Goal: Task Accomplishment & Management: Use online tool/utility

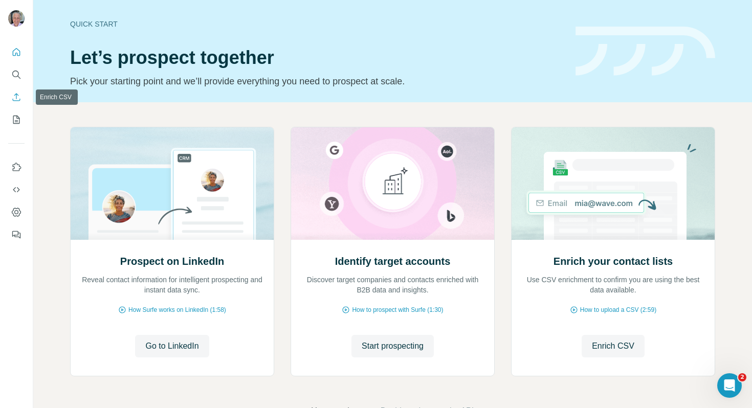
click at [18, 94] on icon "Enrich CSV" at bounding box center [16, 97] width 10 height 10
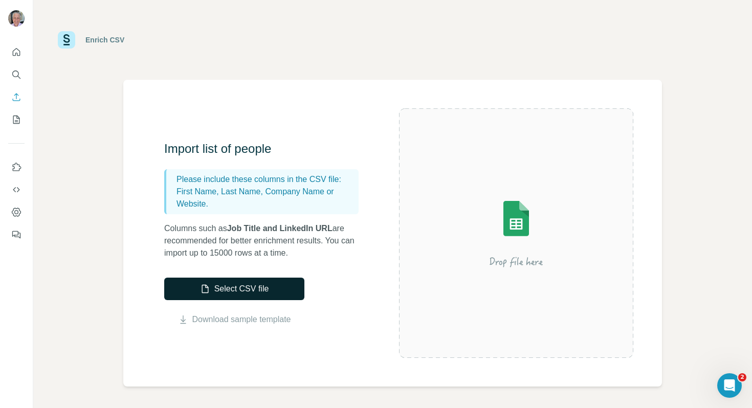
click at [256, 293] on button "Select CSV file" at bounding box center [234, 289] width 140 height 23
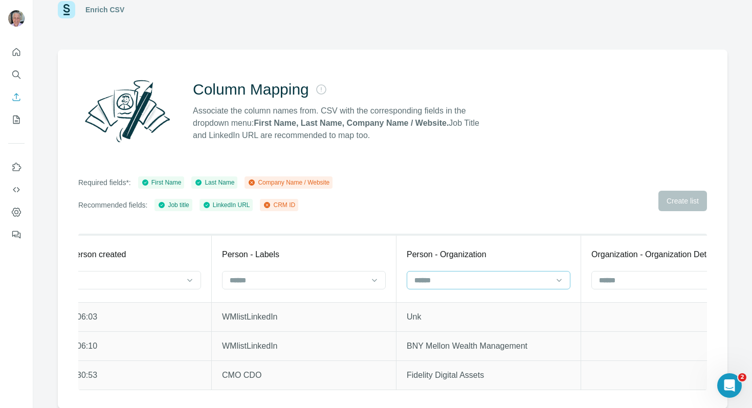
scroll to position [0, 92]
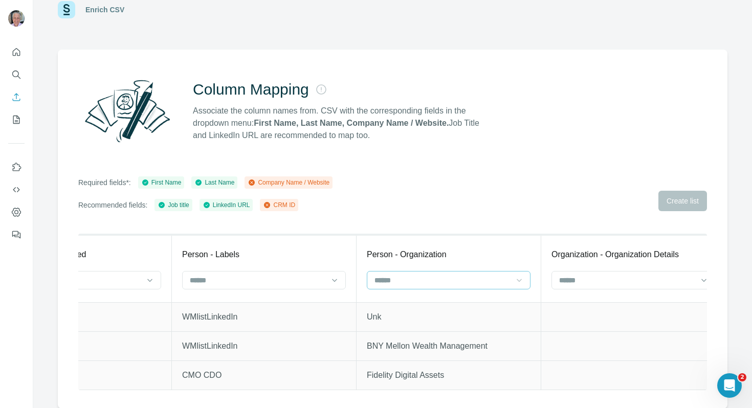
click at [515, 287] on div at bounding box center [519, 280] width 10 height 18
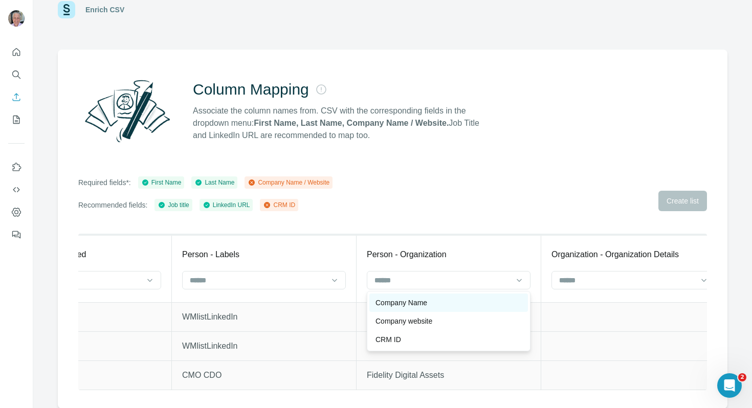
click at [491, 306] on div "Company Name" at bounding box center [449, 303] width 146 height 10
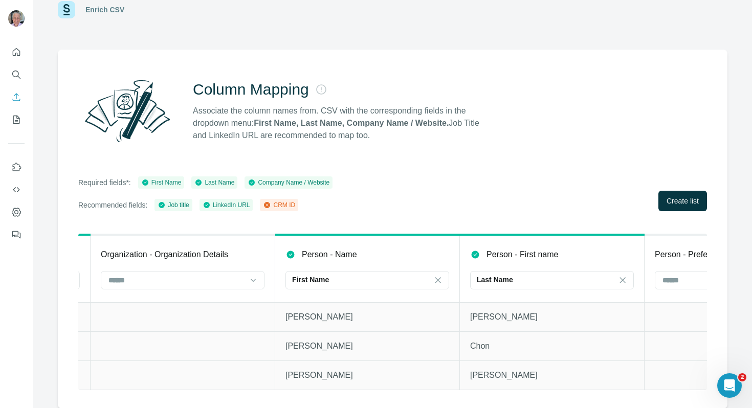
scroll to position [0, 560]
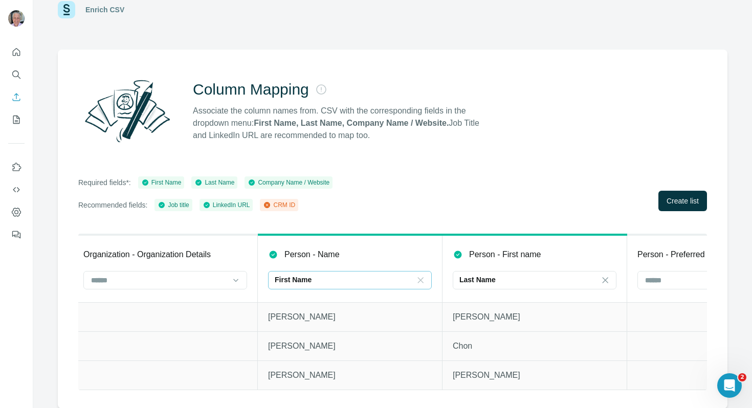
click at [422, 283] on icon at bounding box center [420, 280] width 10 height 10
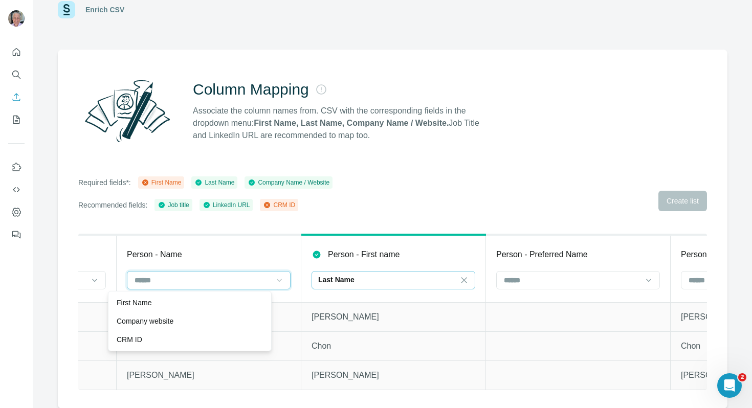
scroll to position [0, 723]
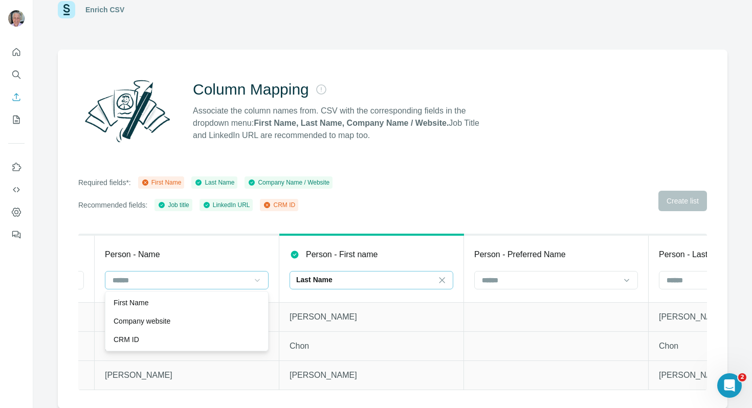
click at [434, 283] on div "Last Name" at bounding box center [365, 280] width 138 height 10
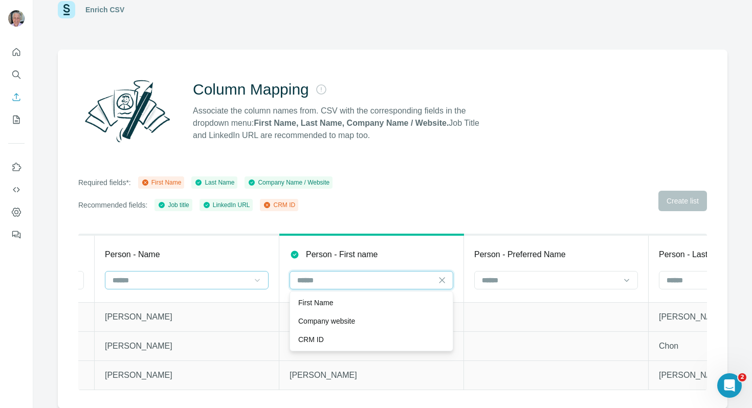
scroll to position [0, 0]
click at [431, 298] on div "First Name" at bounding box center [371, 303] width 146 height 10
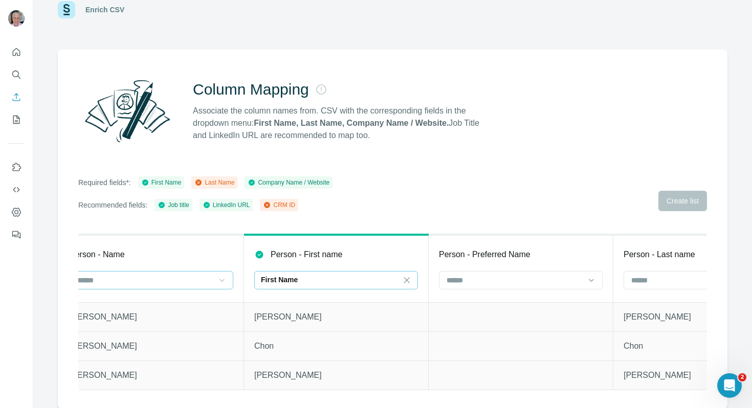
scroll to position [0, 778]
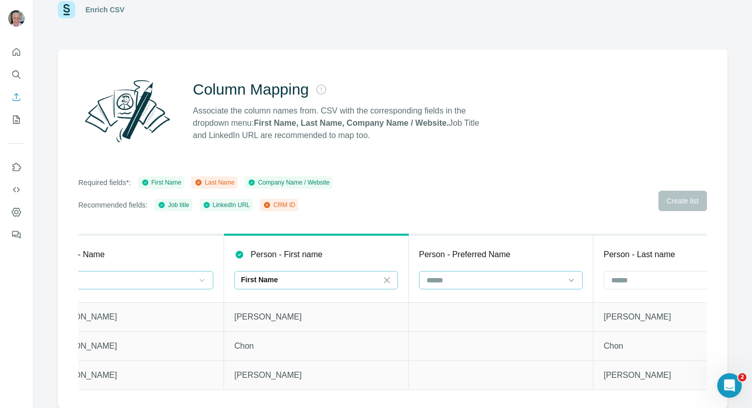
click at [468, 288] on div at bounding box center [495, 280] width 138 height 17
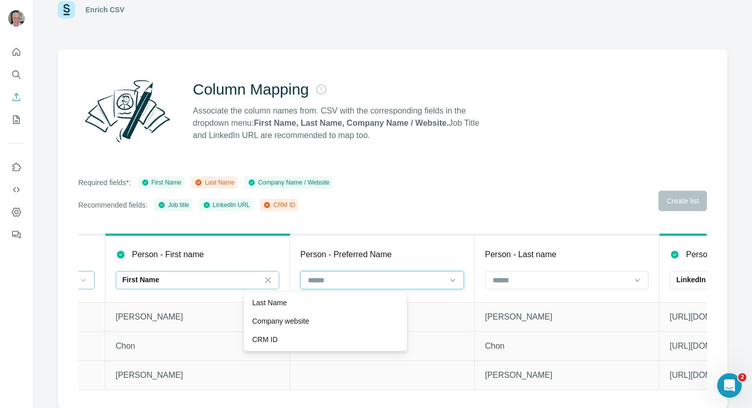
scroll to position [0, 964]
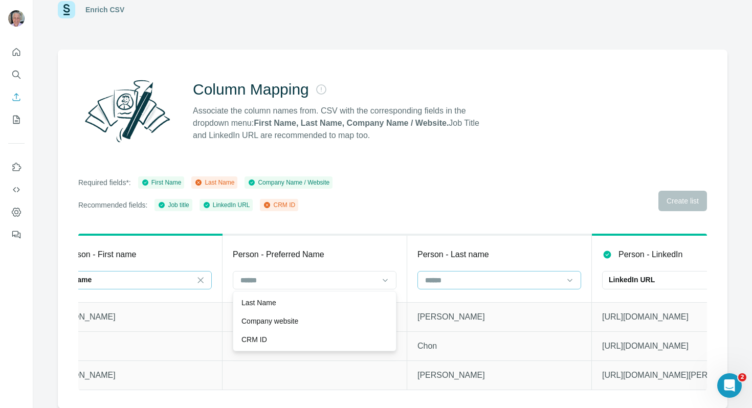
click at [469, 287] on div at bounding box center [493, 280] width 138 height 17
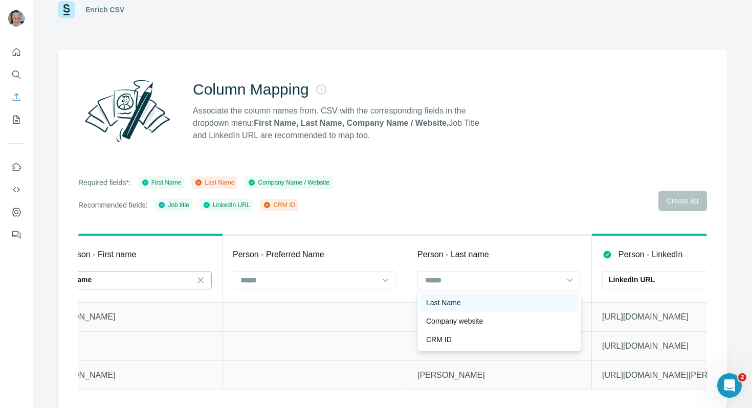
click at [470, 306] on div "Last Name" at bounding box center [499, 303] width 146 height 10
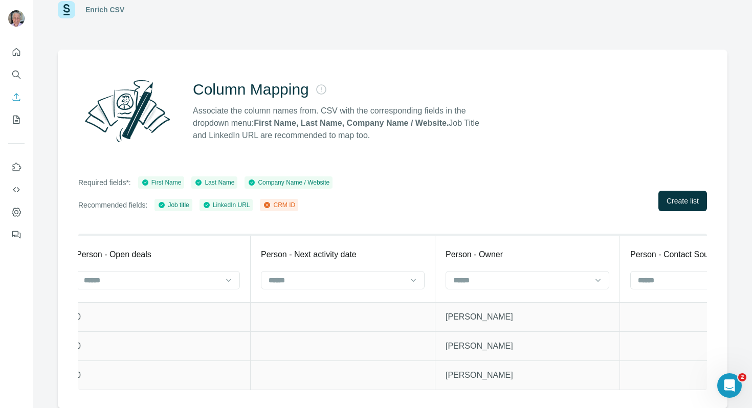
scroll to position [0, 3805]
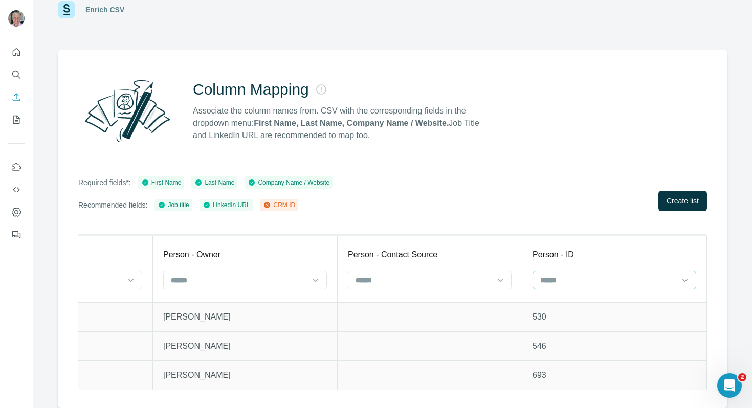
click at [570, 275] on input at bounding box center [608, 280] width 138 height 11
click at [571, 316] on div "CRM ID" at bounding box center [614, 321] width 146 height 10
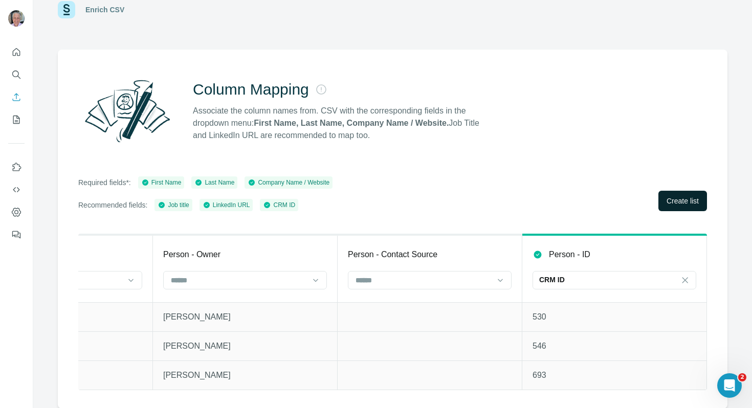
click at [668, 204] on span "Create list" at bounding box center [683, 201] width 32 height 10
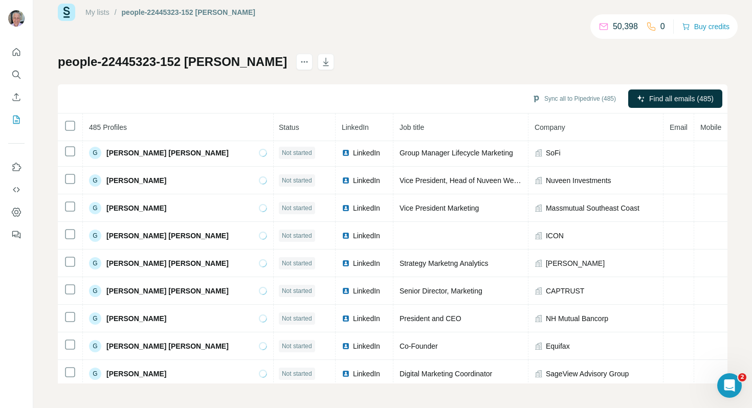
scroll to position [3626, 1]
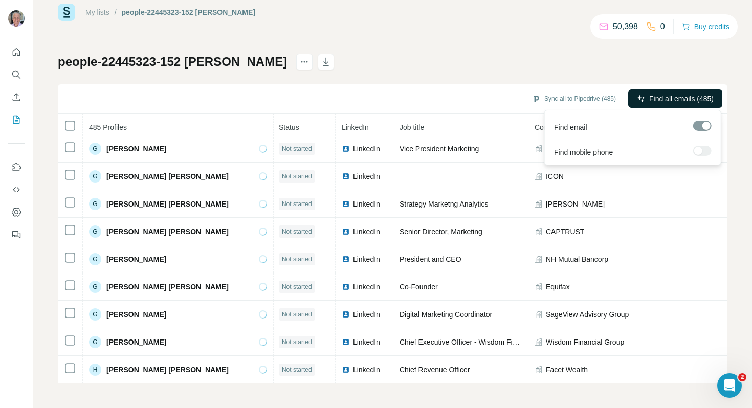
click at [687, 100] on span "Find all emails (485)" at bounding box center [681, 99] width 64 height 10
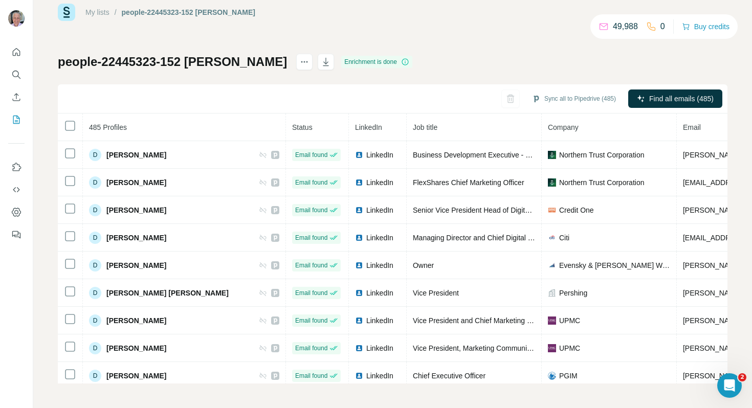
scroll to position [2133, 0]
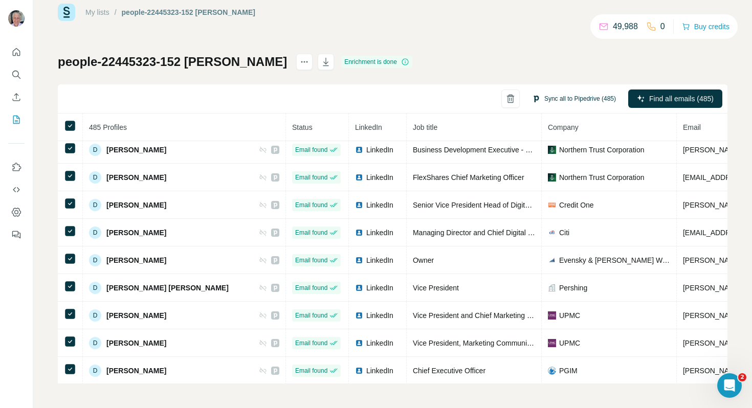
click at [585, 100] on button "Sync all to Pipedrive (485)" at bounding box center [574, 98] width 98 height 15
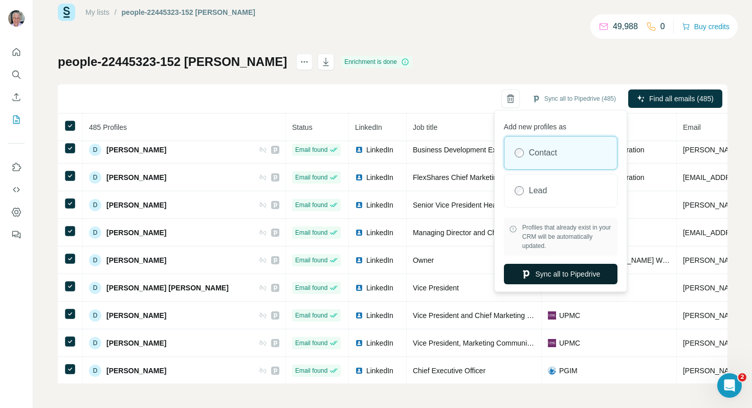
click at [568, 276] on button "Sync all to Pipedrive" at bounding box center [561, 274] width 114 height 20
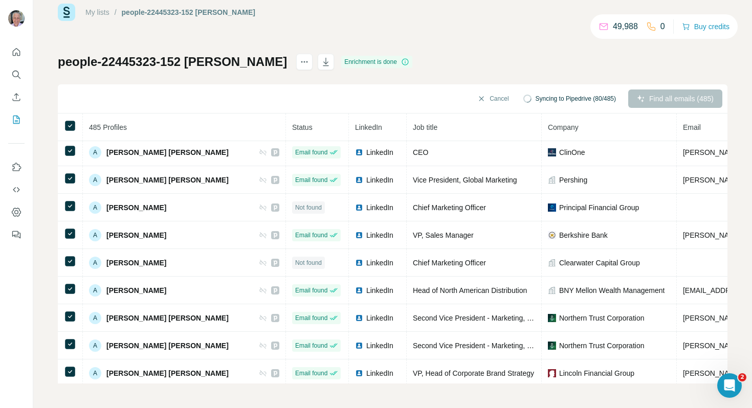
scroll to position [0, 0]
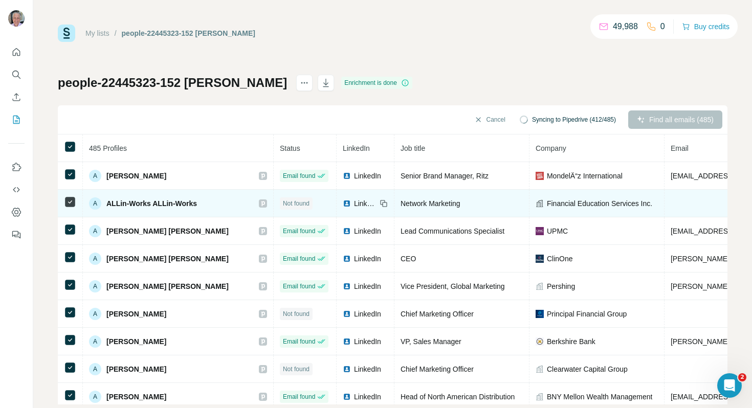
click at [261, 202] on icon at bounding box center [263, 203] width 4 height 5
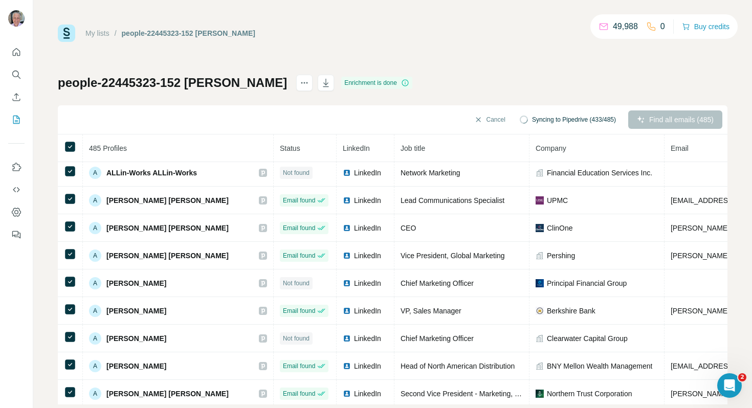
scroll to position [31, 0]
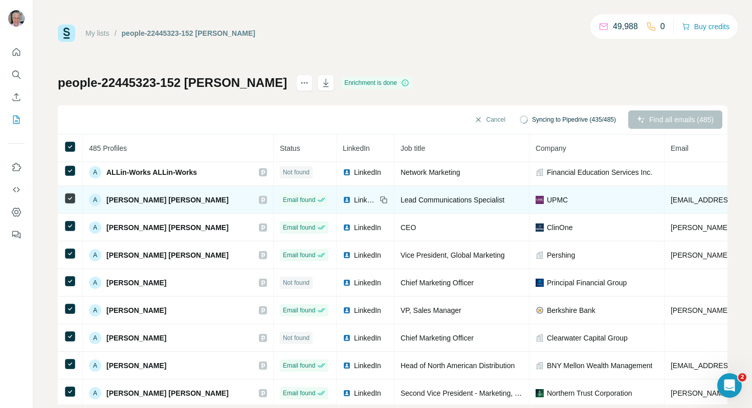
click at [260, 199] on icon at bounding box center [263, 200] width 6 height 8
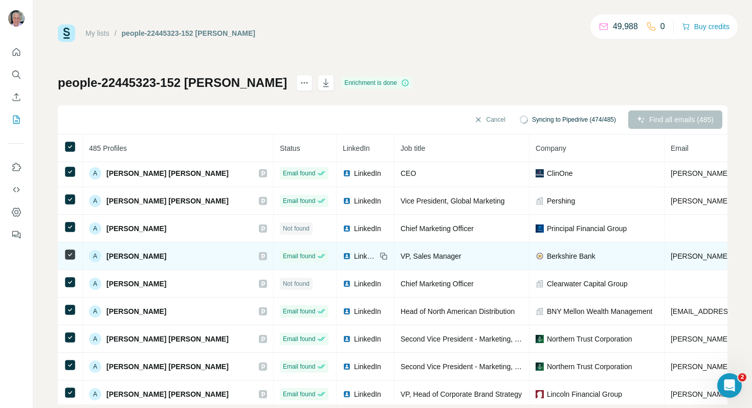
scroll to position [86, 0]
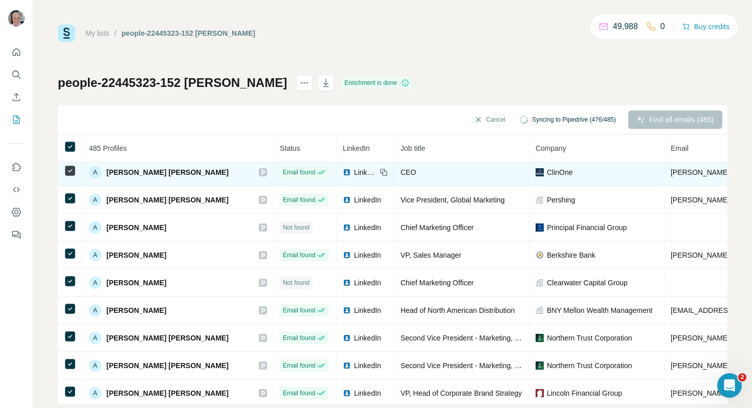
click at [143, 172] on span "[PERSON_NAME] [PERSON_NAME]" at bounding box center [167, 172] width 122 height 10
click at [260, 172] on icon at bounding box center [263, 172] width 6 height 8
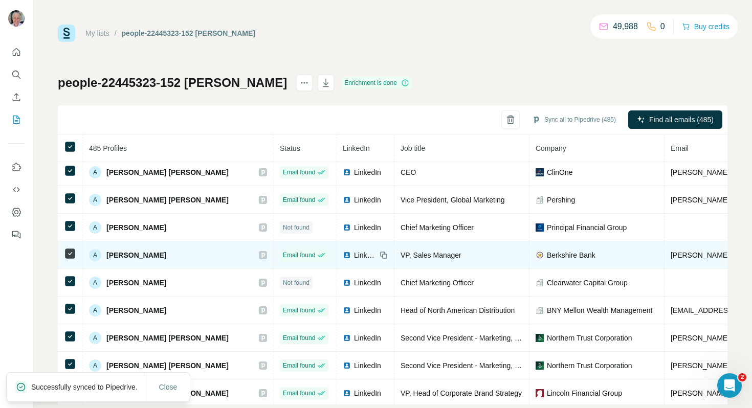
scroll to position [113, 0]
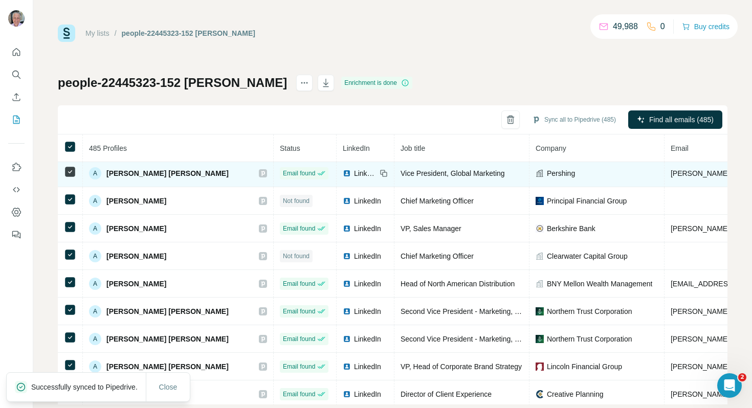
click at [260, 175] on icon at bounding box center [263, 173] width 6 height 8
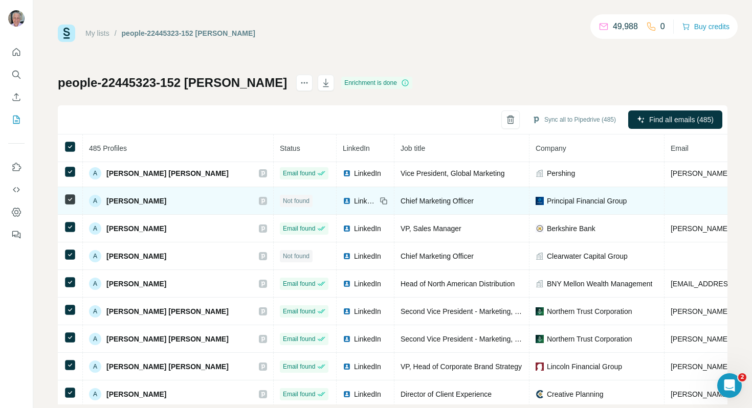
click at [160, 201] on span "[PERSON_NAME]" at bounding box center [136, 201] width 60 height 10
click at [260, 201] on icon at bounding box center [263, 201] width 6 height 8
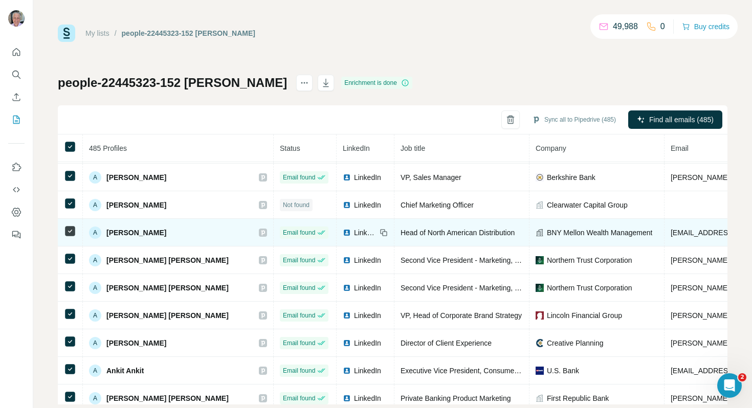
scroll to position [168, 0]
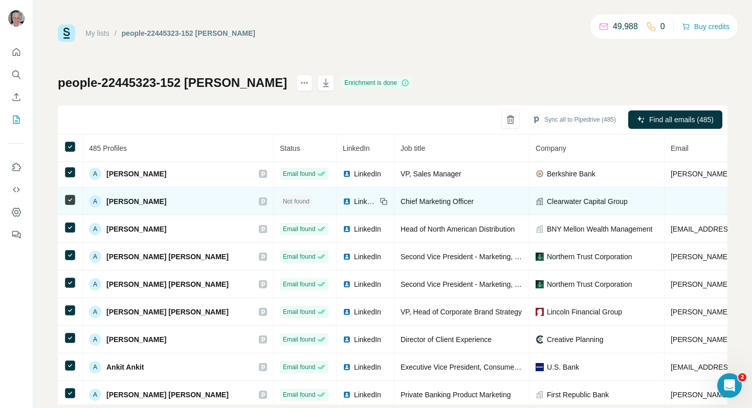
click at [260, 200] on icon at bounding box center [263, 201] width 6 height 8
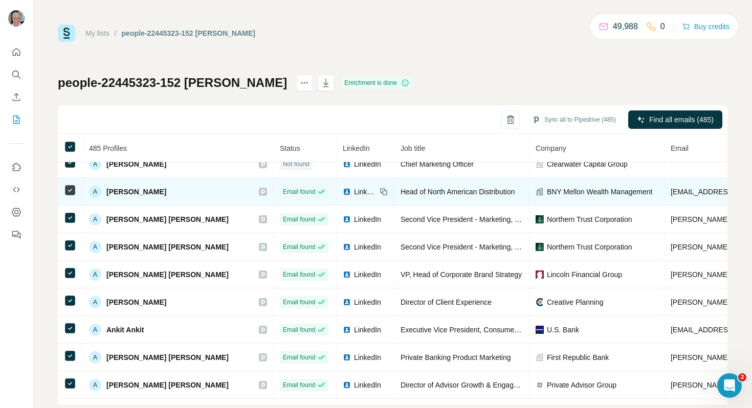
scroll to position [222, 0]
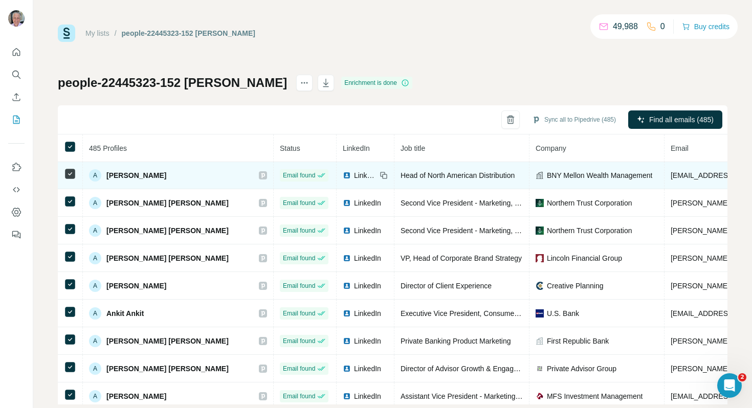
click at [354, 176] on span "LinkedIn" at bounding box center [365, 175] width 23 height 10
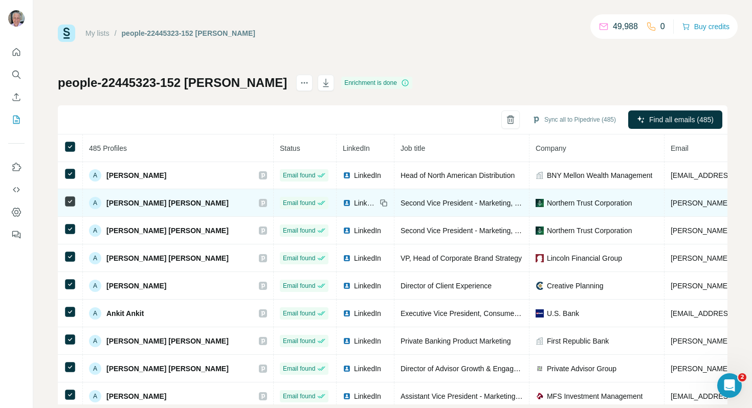
click at [260, 205] on icon at bounding box center [263, 203] width 6 height 8
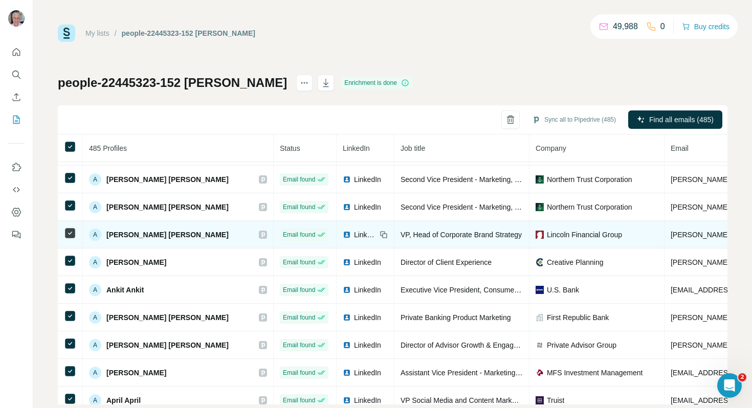
scroll to position [252, 0]
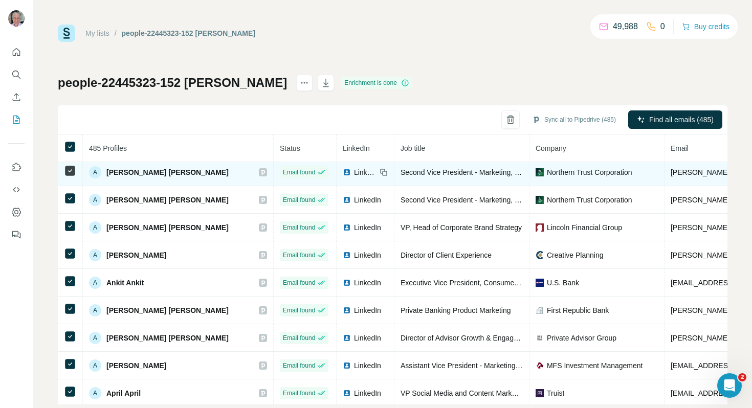
click at [260, 174] on icon at bounding box center [263, 172] width 6 height 8
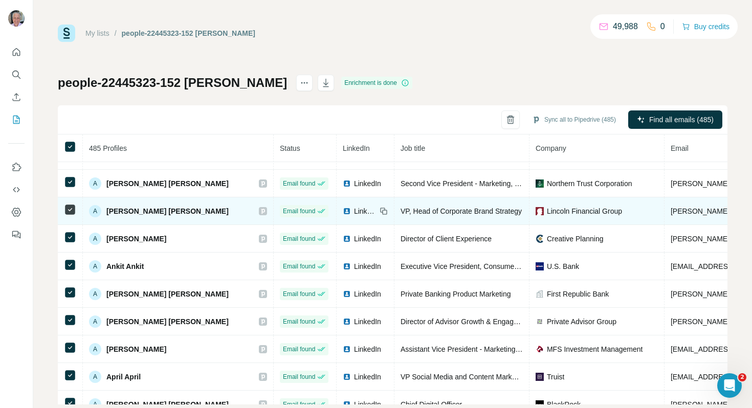
scroll to position [269, 0]
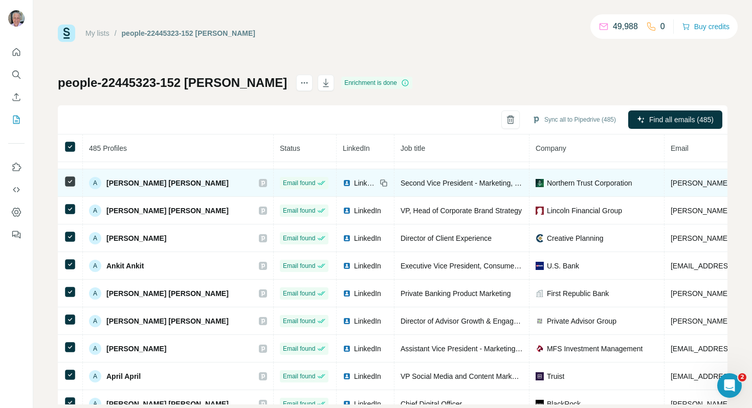
click at [260, 180] on icon at bounding box center [263, 183] width 6 height 8
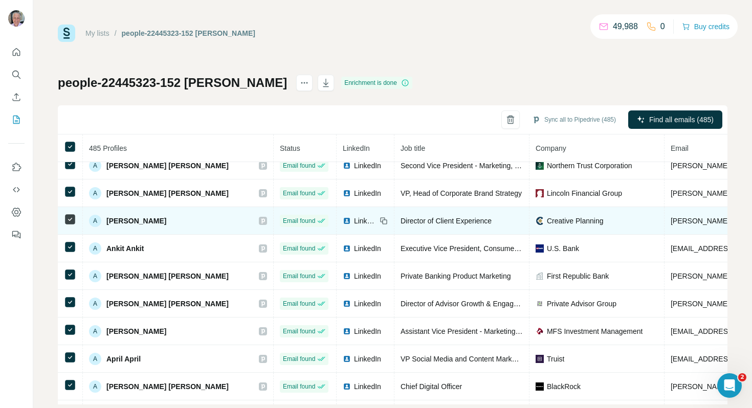
scroll to position [289, 0]
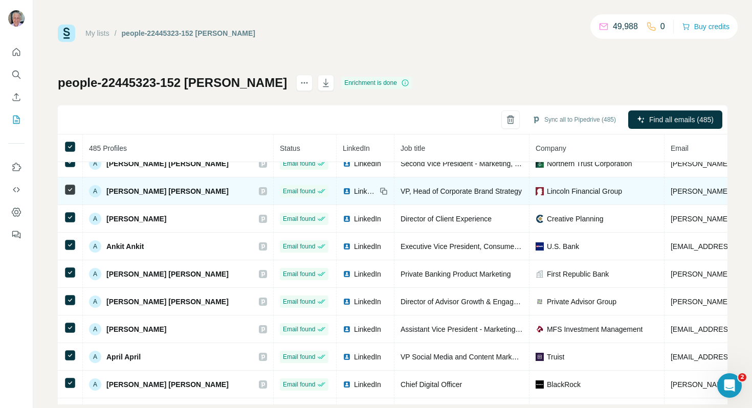
click at [140, 191] on span "[PERSON_NAME] [PERSON_NAME]" at bounding box center [167, 191] width 122 height 10
click at [260, 189] on icon at bounding box center [263, 191] width 6 height 8
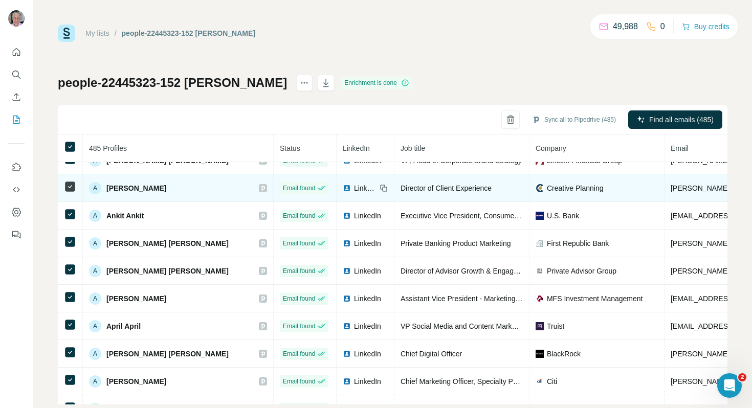
scroll to position [324, 0]
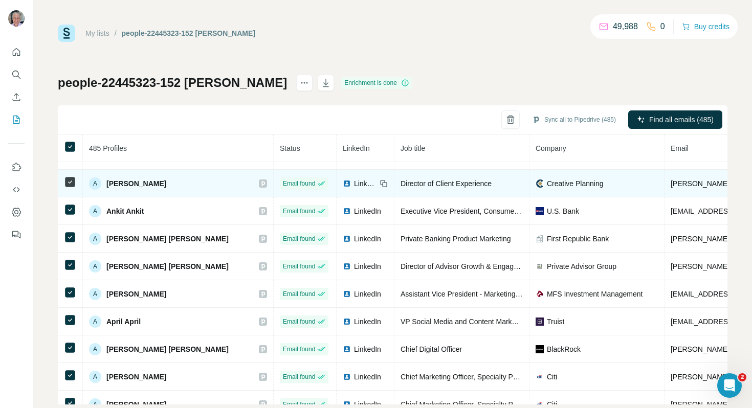
click at [261, 184] on icon at bounding box center [263, 183] width 4 height 5
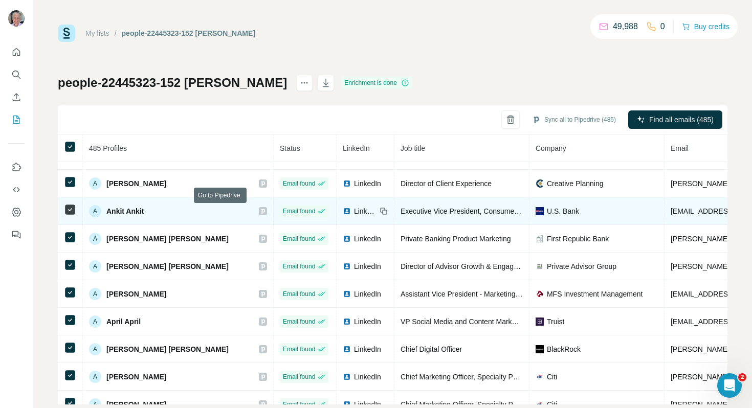
click at [260, 210] on icon at bounding box center [263, 211] width 6 height 8
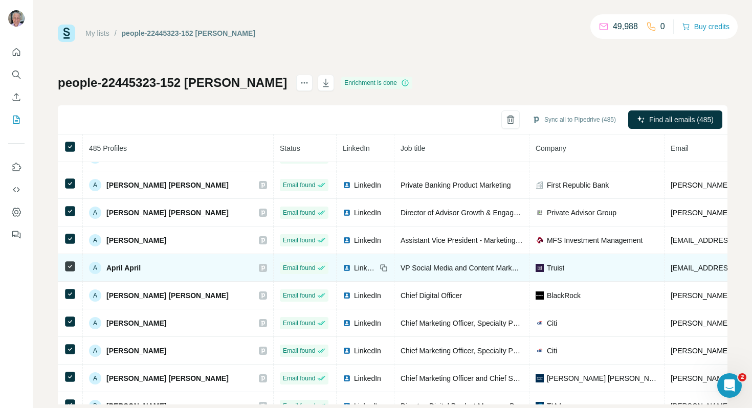
scroll to position [378, 0]
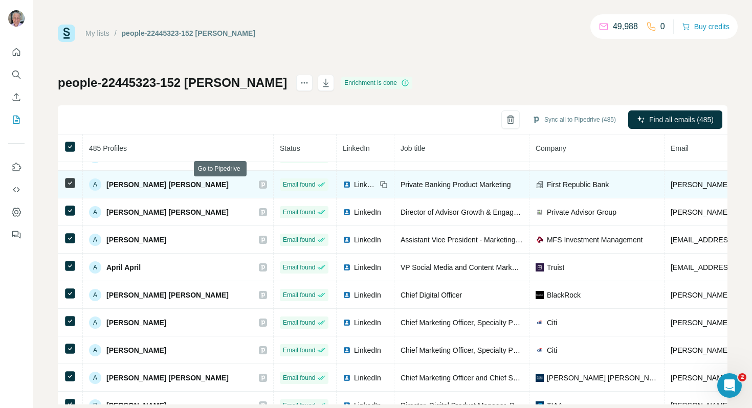
click at [261, 182] on icon at bounding box center [263, 184] width 4 height 5
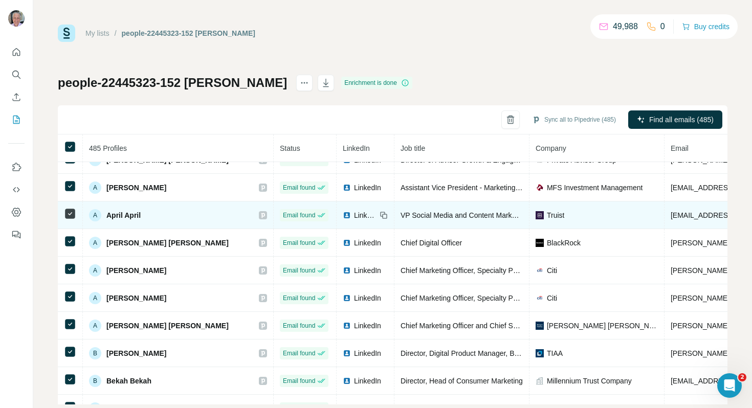
scroll to position [431, 0]
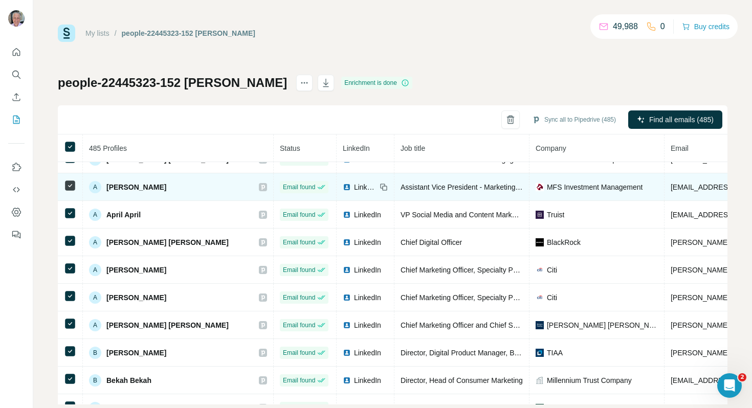
click at [222, 182] on div "A Anthony T Anthony T" at bounding box center [178, 187] width 178 height 12
click at [260, 190] on icon at bounding box center [263, 187] width 6 height 8
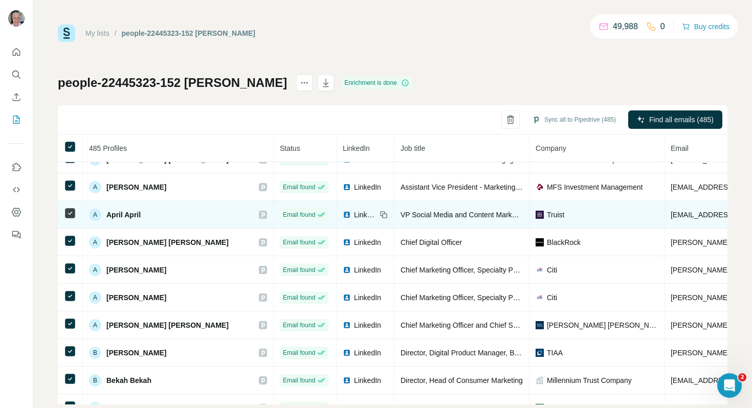
scroll to position [477, 0]
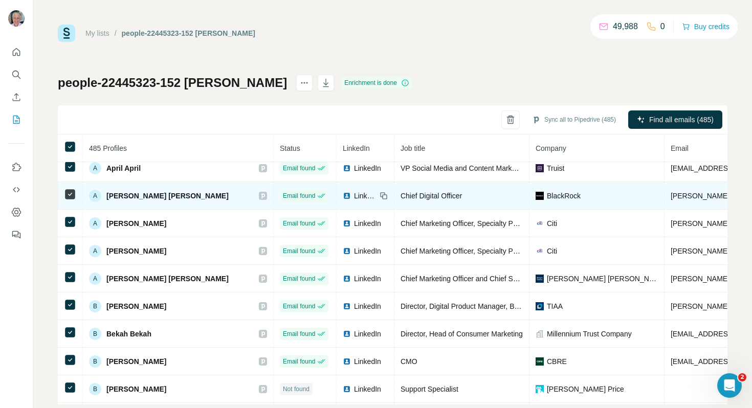
click at [261, 197] on icon at bounding box center [263, 195] width 4 height 5
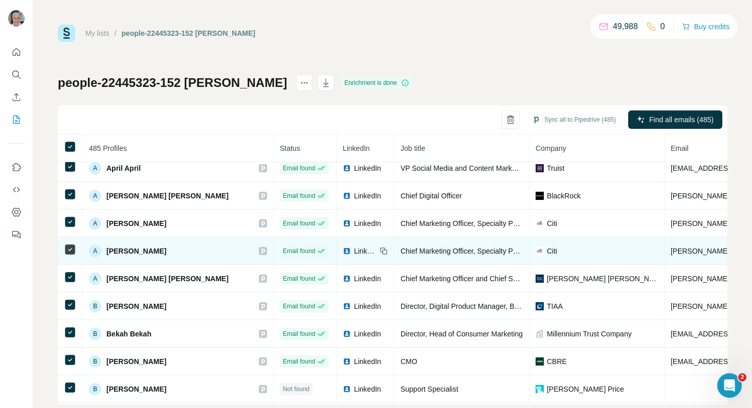
click at [223, 245] on div "A Ashley Ashley" at bounding box center [178, 251] width 178 height 12
click at [260, 249] on icon at bounding box center [263, 251] width 6 height 8
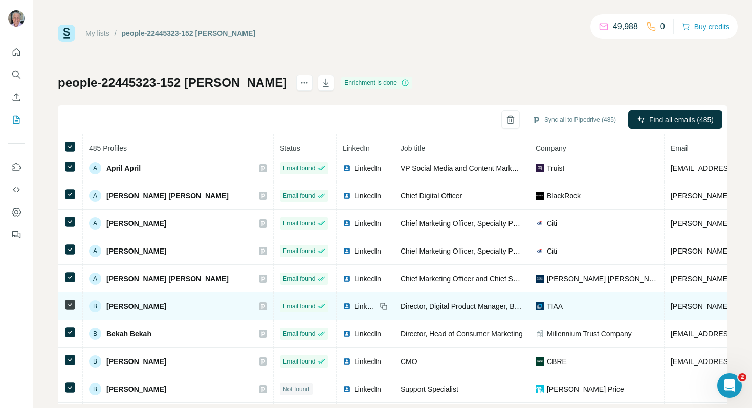
click at [261, 304] on icon at bounding box center [263, 306] width 4 height 5
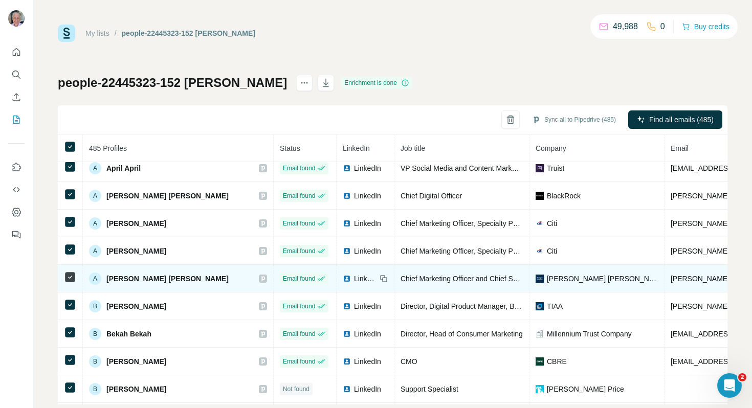
click at [260, 282] on icon at bounding box center [263, 279] width 6 height 8
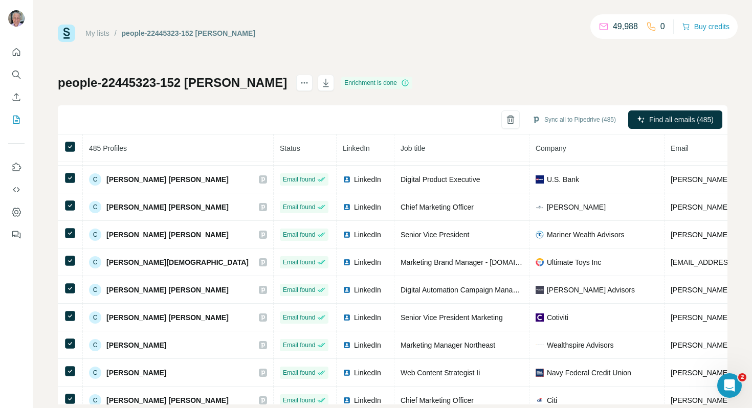
scroll to position [1391, 0]
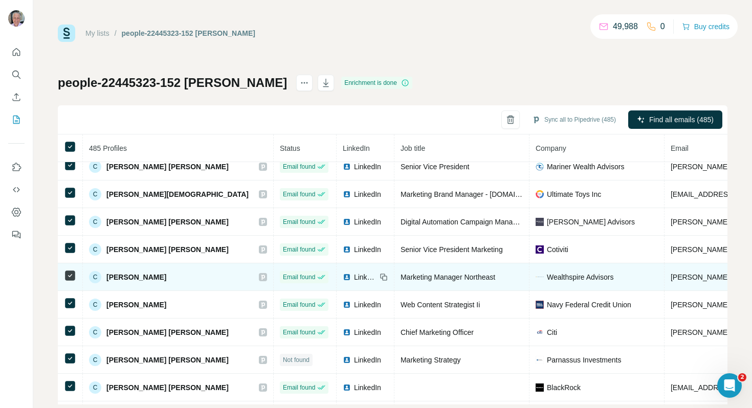
click at [126, 274] on span "[PERSON_NAME]" at bounding box center [136, 277] width 60 height 10
click at [261, 276] on icon at bounding box center [263, 277] width 4 height 5
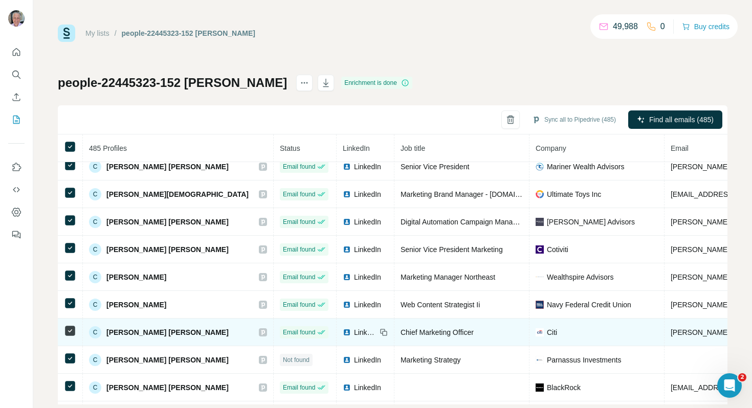
click at [153, 337] on div "C Cindy Cindy" at bounding box center [178, 332] width 178 height 12
click at [145, 335] on span "[PERSON_NAME] [PERSON_NAME]" at bounding box center [167, 332] width 122 height 10
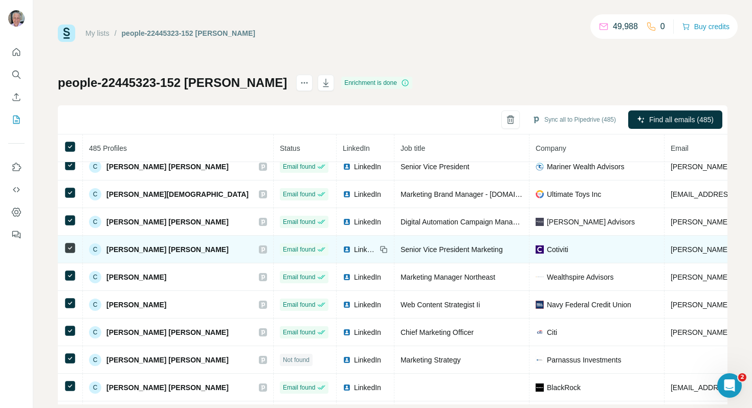
click at [154, 255] on div "C Christine Christine" at bounding box center [159, 250] width 140 height 12
click at [147, 252] on span "[PERSON_NAME] [PERSON_NAME]" at bounding box center [167, 250] width 122 height 10
click at [260, 249] on icon at bounding box center [263, 250] width 6 height 8
